Goal: Task Accomplishment & Management: Complete application form

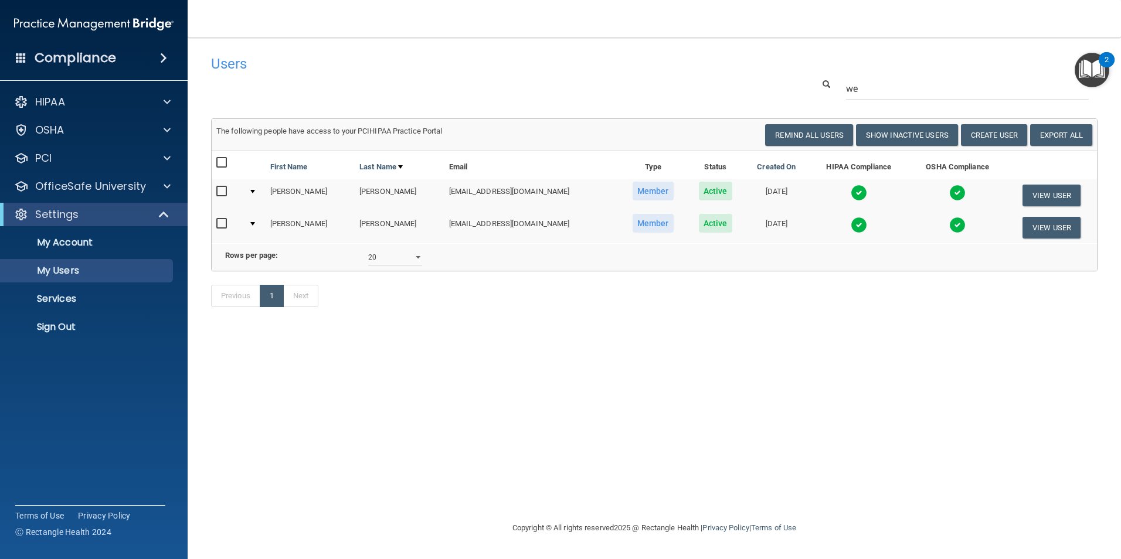
select select "20"
click at [68, 327] on p "Sign Out" at bounding box center [88, 327] width 160 height 12
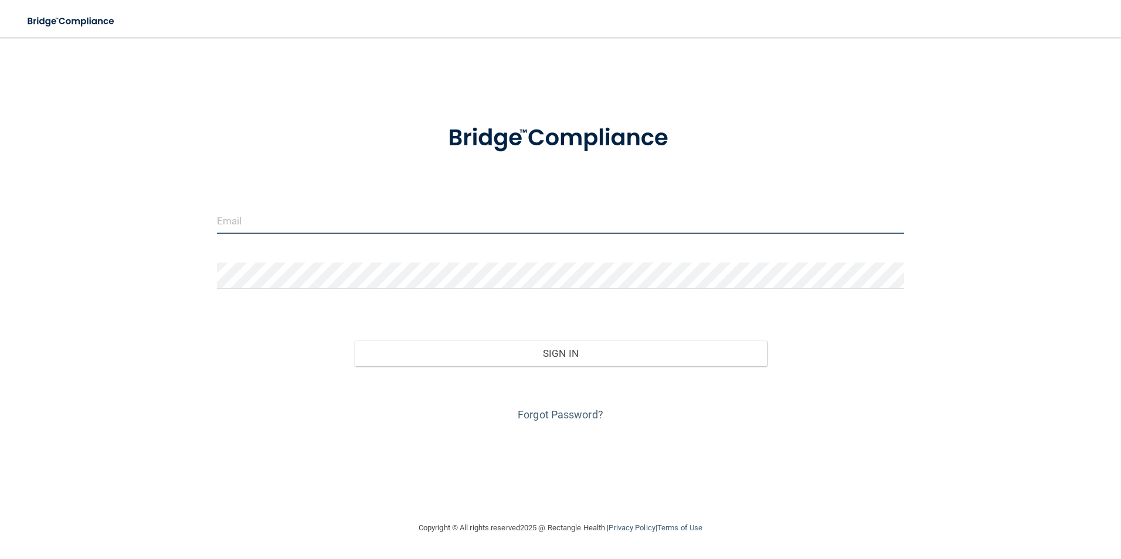
click at [330, 218] on input "email" at bounding box center [561, 221] width 688 height 26
type input "[EMAIL_ADDRESS][DOMAIN_NAME]"
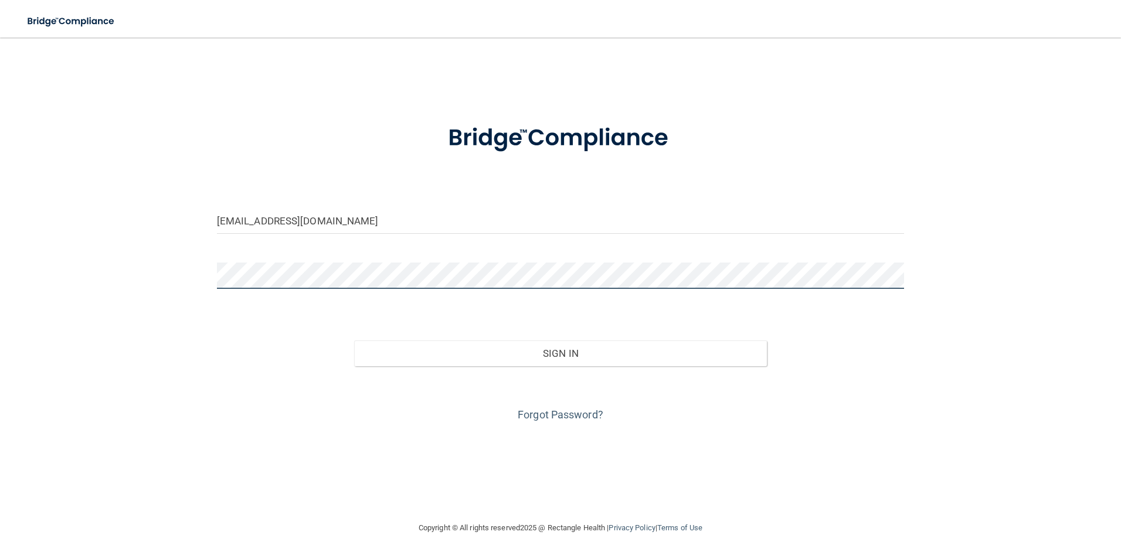
click at [354, 341] on button "Sign In" at bounding box center [560, 354] width 413 height 26
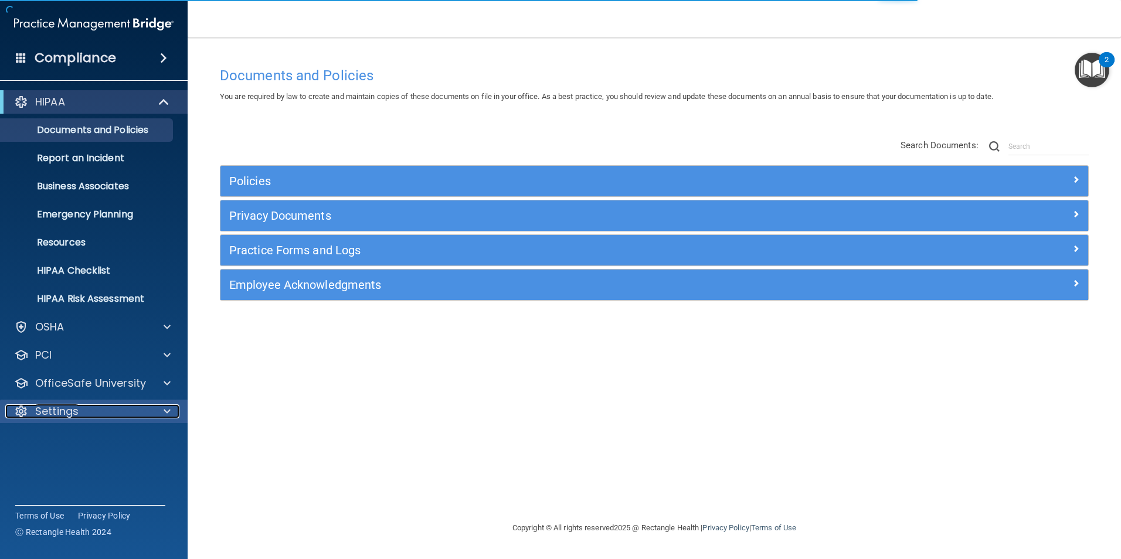
click at [76, 404] on p "Settings" at bounding box center [56, 411] width 43 height 14
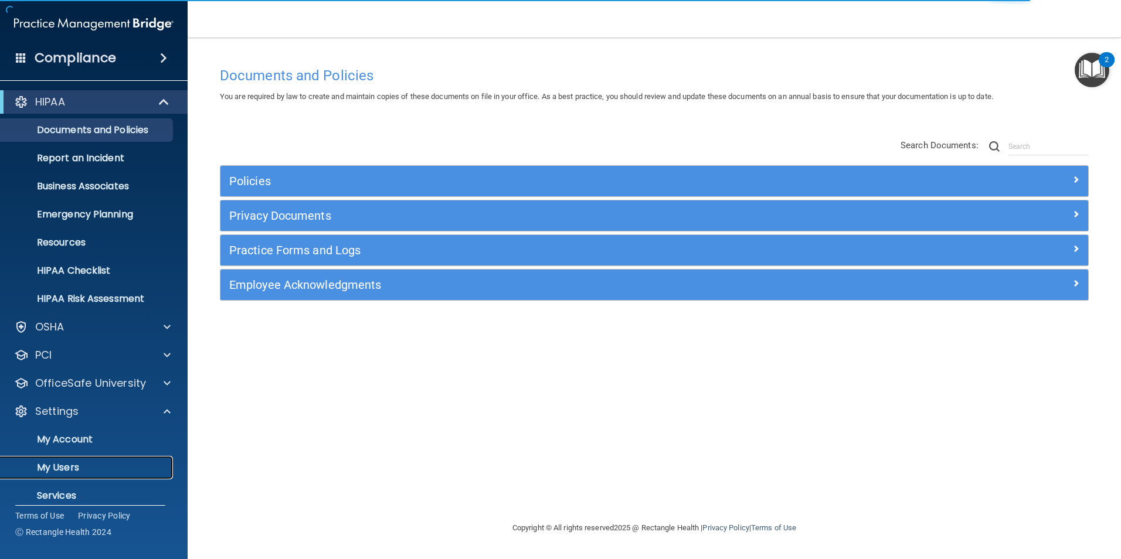
click at [60, 468] on p "My Users" at bounding box center [88, 468] width 160 height 12
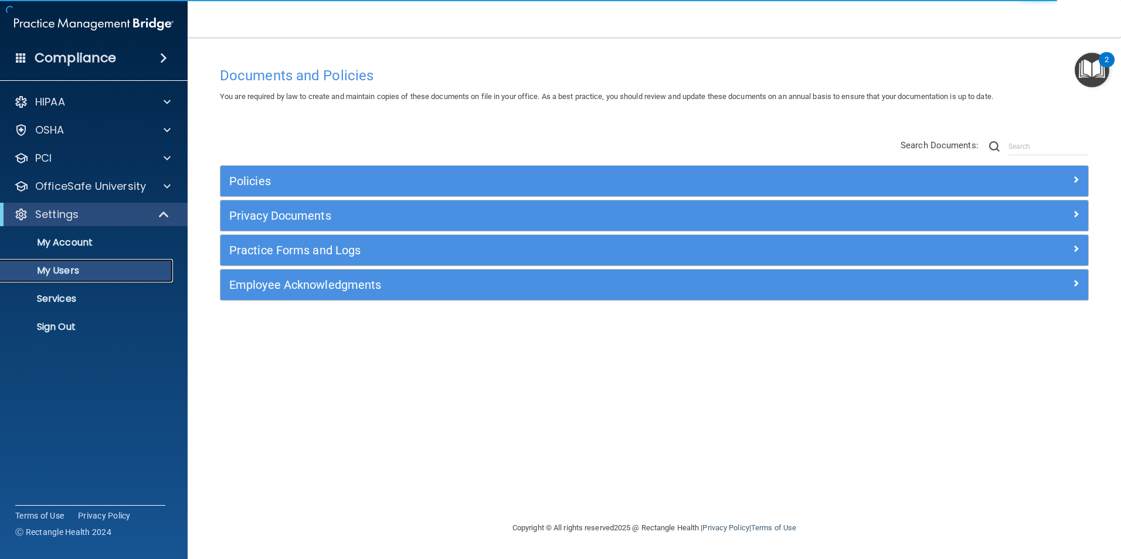
select select "20"
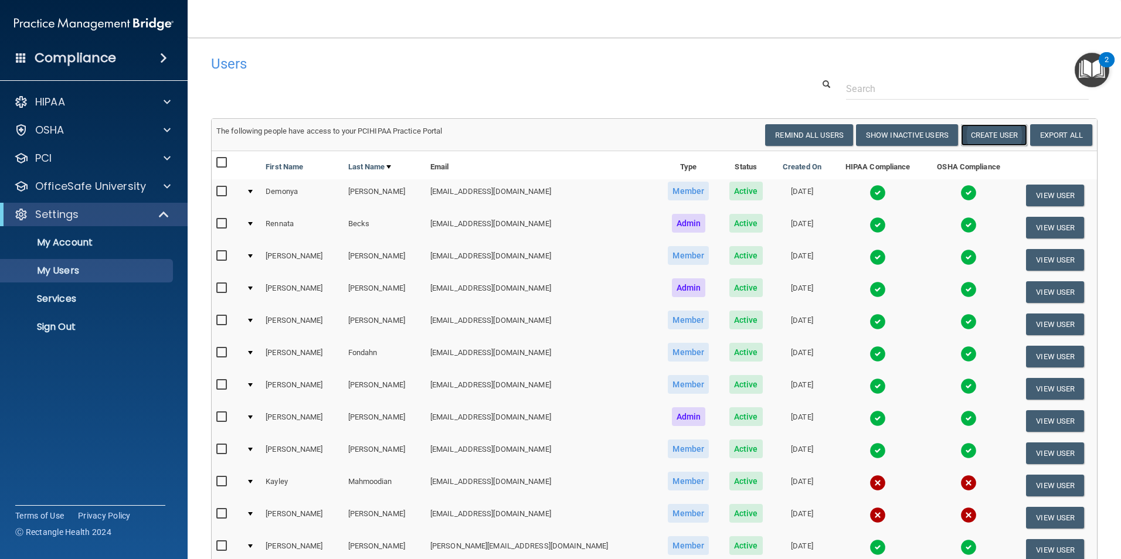
click at [984, 128] on button "Create User" at bounding box center [994, 135] width 66 height 22
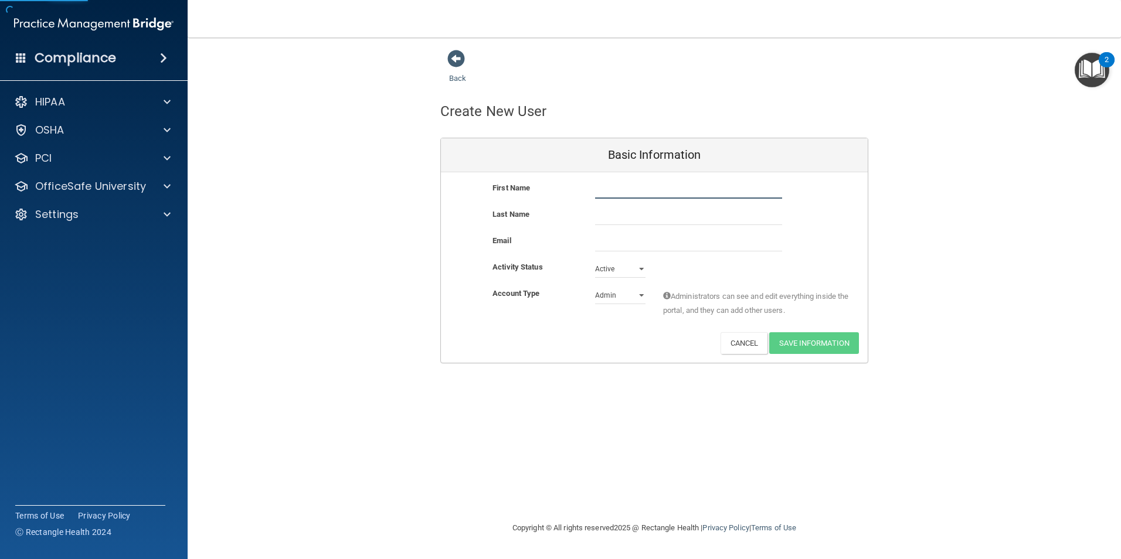
click at [708, 193] on input "text" at bounding box center [688, 190] width 187 height 18
type input "Arabella"
type input "[PERSON_NAME]"
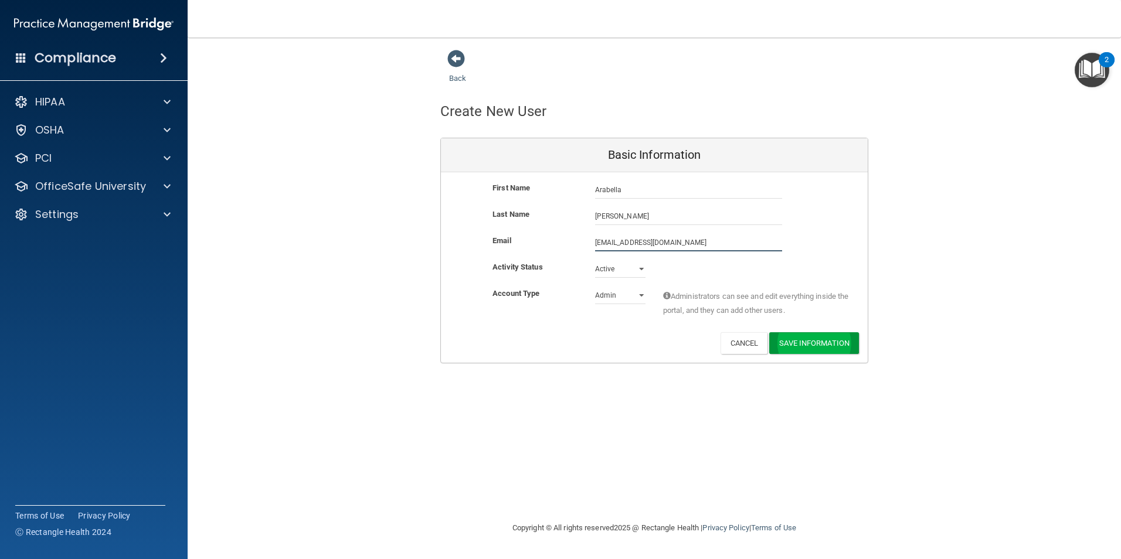
type input "[EMAIL_ADDRESS][DOMAIN_NAME]"
click at [843, 347] on button "Save Information" at bounding box center [814, 346] width 90 height 22
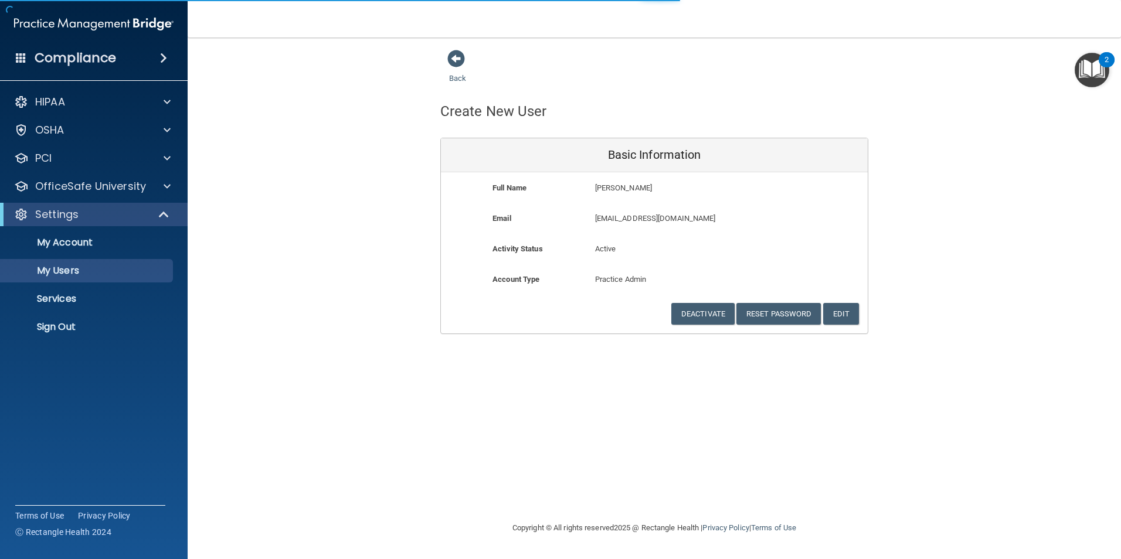
select select "20"
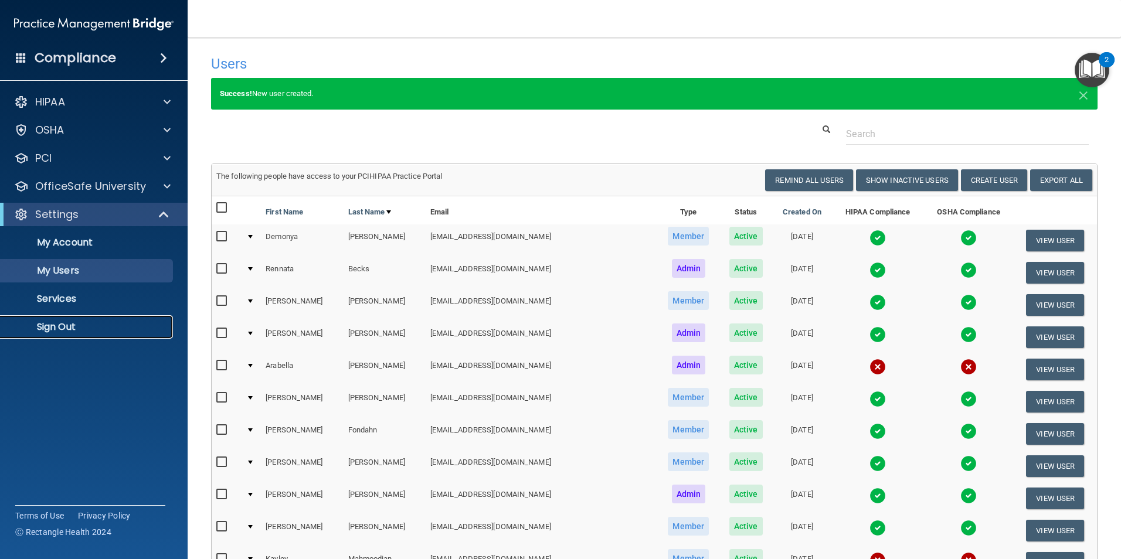
click at [60, 325] on p "Sign Out" at bounding box center [88, 327] width 160 height 12
